Goal: Navigation & Orientation: Understand site structure

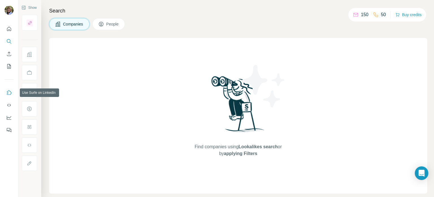
click at [11, 92] on icon "Use Surfe on LinkedIn" at bounding box center [9, 92] width 5 height 5
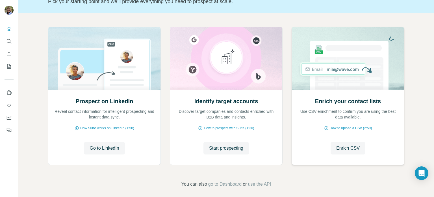
scroll to position [48, 0]
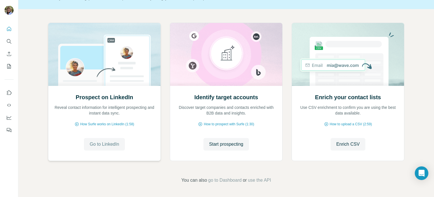
click at [101, 142] on span "Go to LinkedIn" at bounding box center [104, 144] width 29 height 7
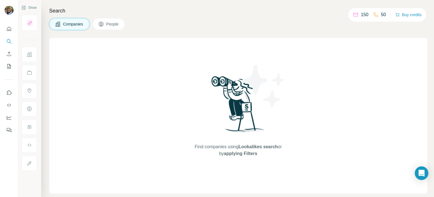
click at [327, 125] on div "Find companies using Lookalikes search or by applying Filters" at bounding box center [238, 115] width 378 height 155
click at [9, 30] on icon "Quick start" at bounding box center [9, 29] width 6 height 6
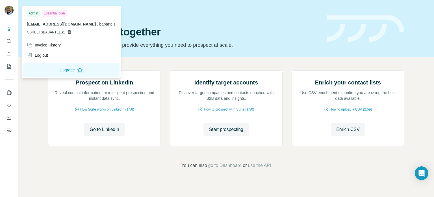
click at [8, 8] on img at bounding box center [9, 10] width 9 height 9
click at [127, 14] on div "Quick start" at bounding box center [184, 13] width 273 height 6
